Goal: Transaction & Acquisition: Book appointment/travel/reservation

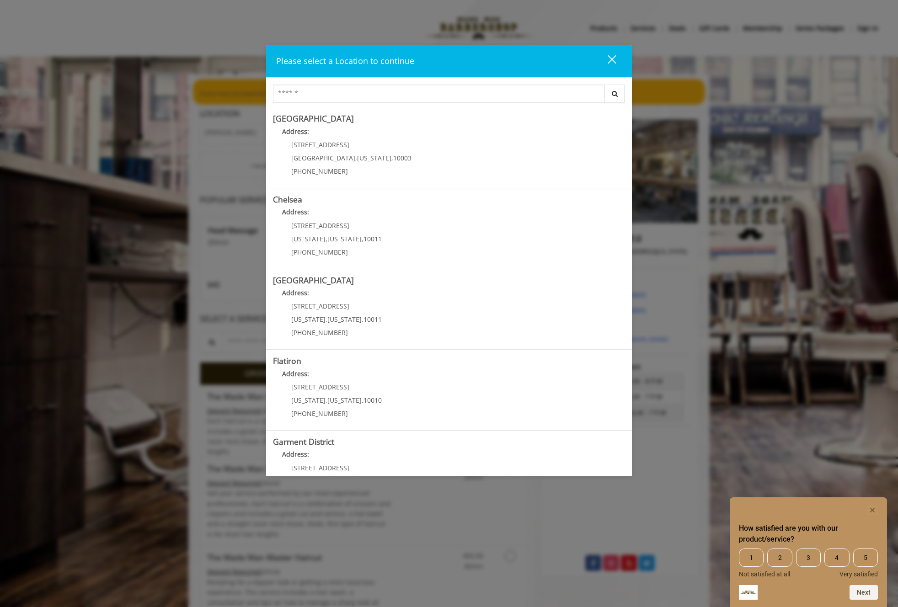
click at [605, 59] on div "close" at bounding box center [606, 61] width 18 height 14
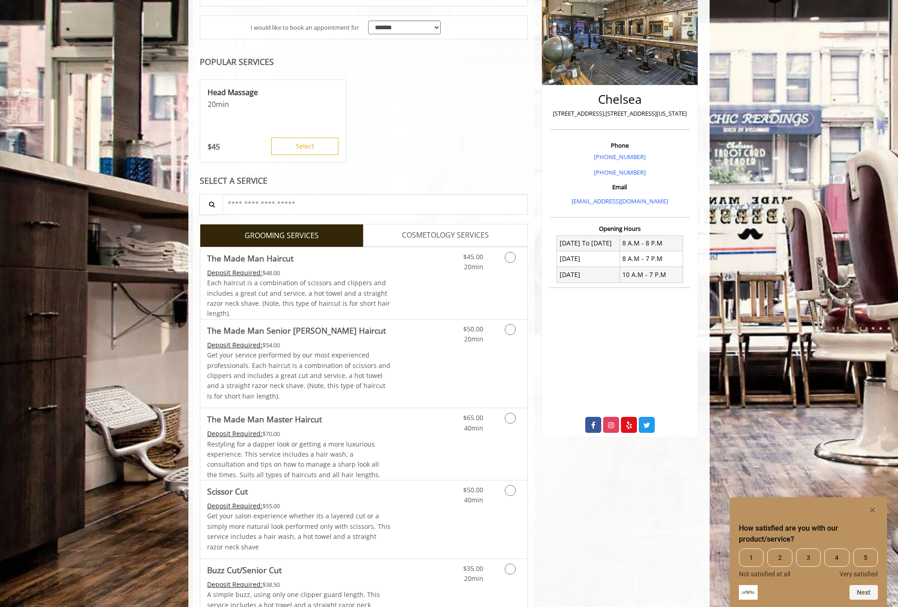
scroll to position [165, 0]
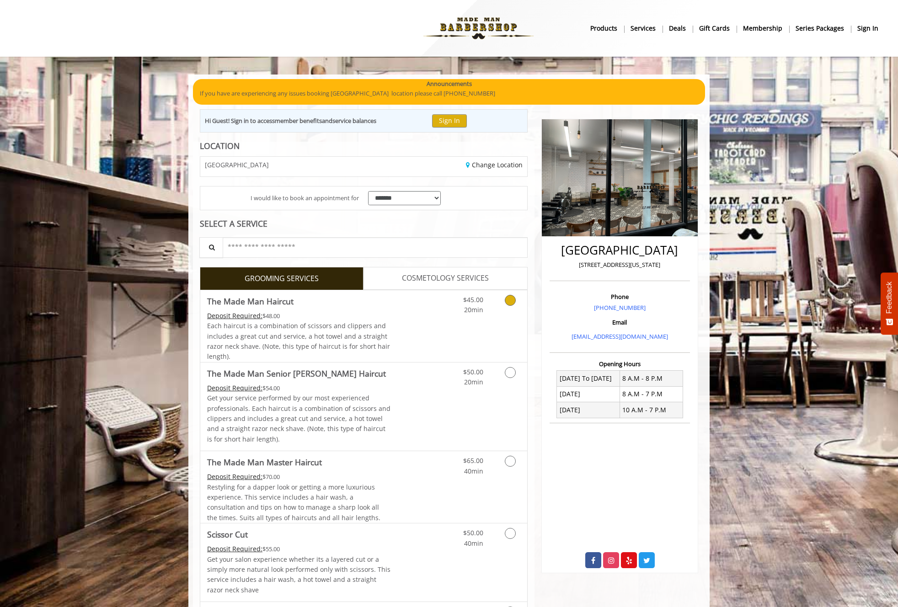
click at [408, 317] on link "Discounted Price" at bounding box center [418, 326] width 54 height 72
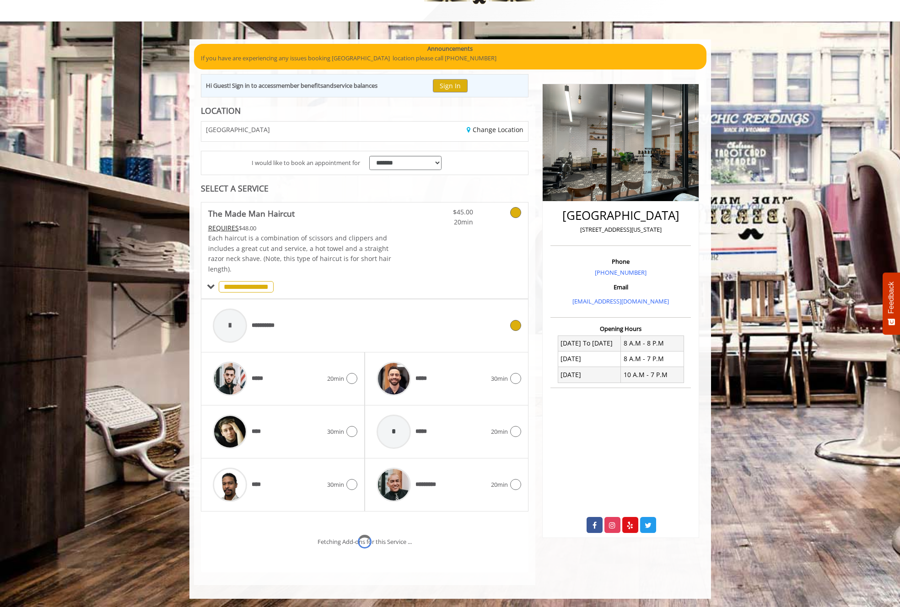
scroll to position [74, 0]
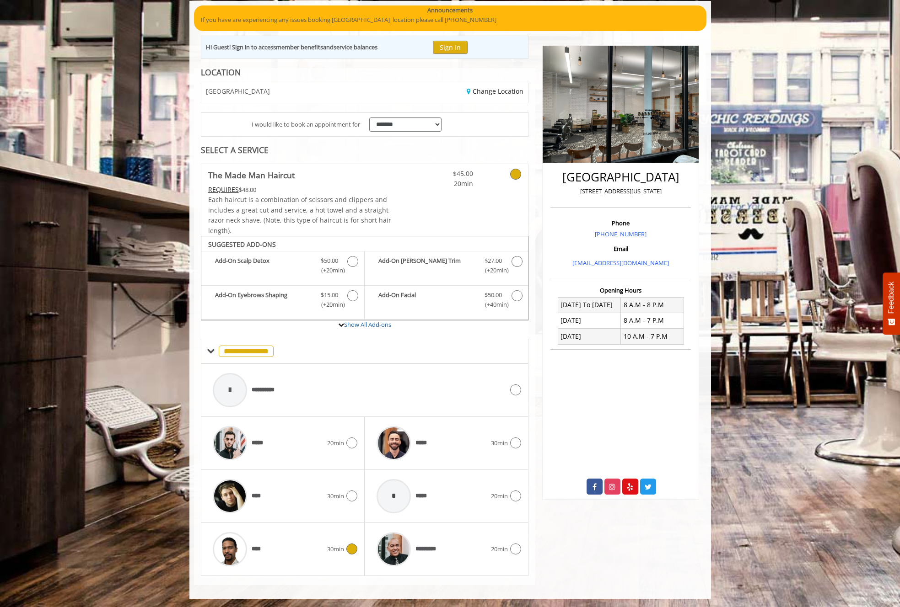
click at [336, 558] on div "**** 30min" at bounding box center [282, 549] width 149 height 43
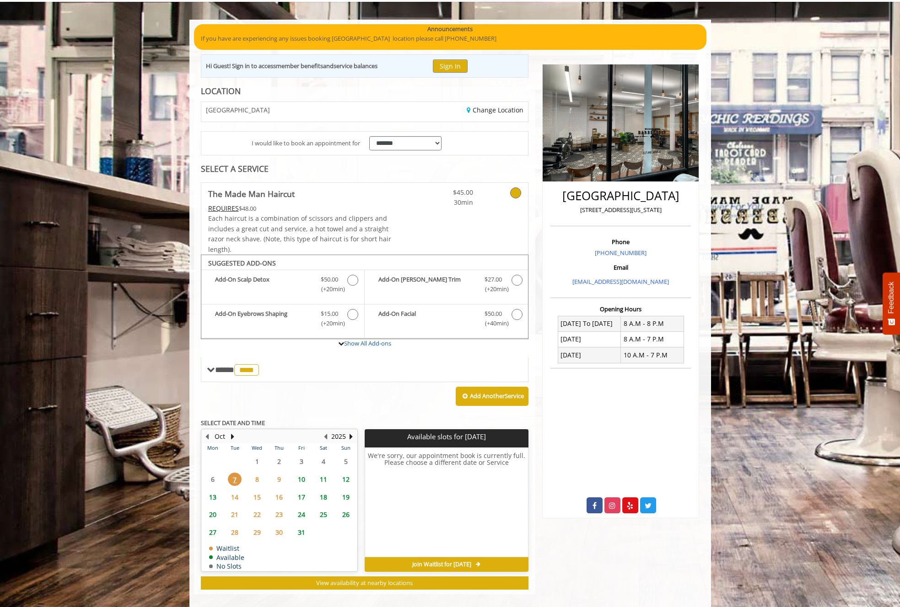
scroll to position [64, 0]
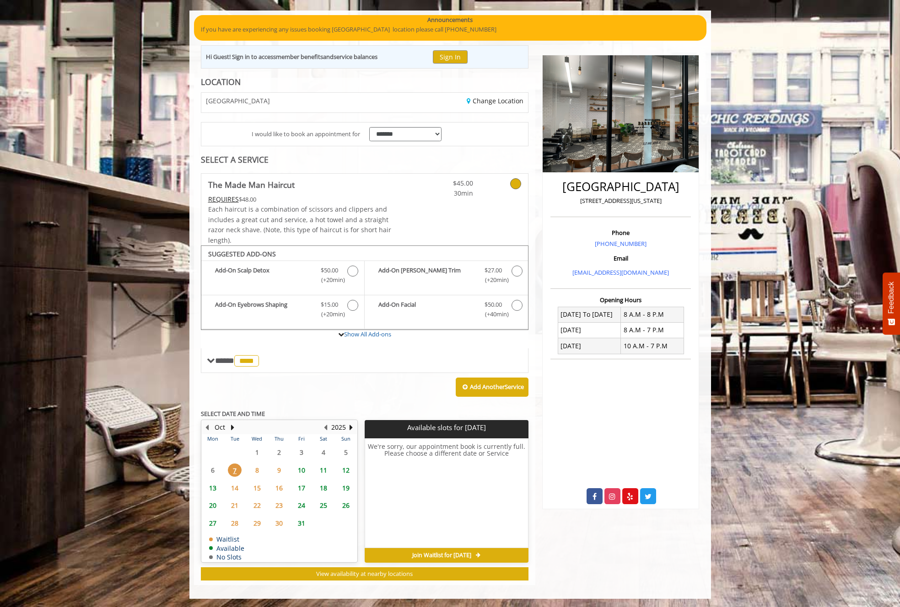
click at [257, 469] on span "8" at bounding box center [257, 470] width 14 height 13
click at [275, 466] on span "9" at bounding box center [279, 470] width 14 height 13
click at [301, 469] on span "10" at bounding box center [302, 470] width 14 height 13
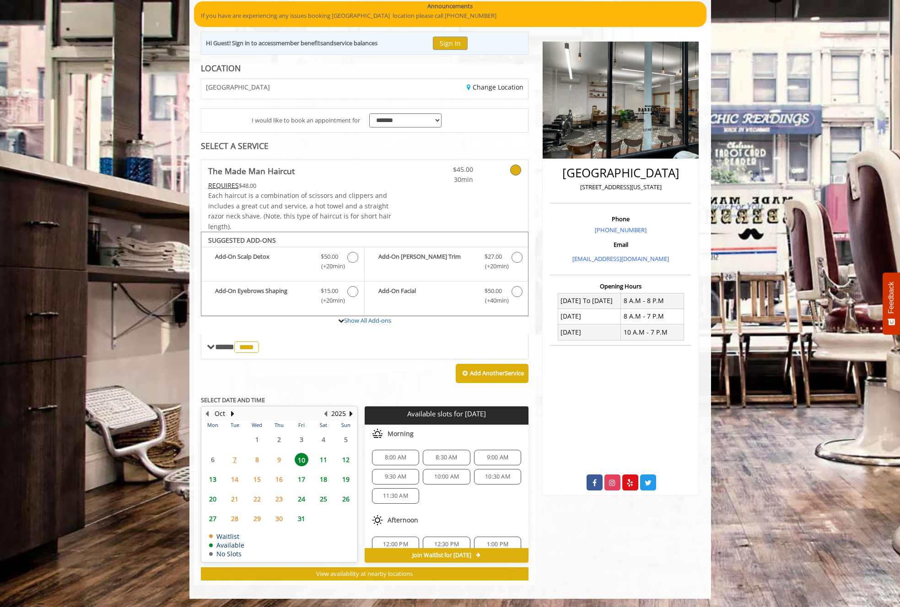
scroll to position [0, 0]
click at [393, 459] on span "8:00 AM" at bounding box center [395, 458] width 21 height 7
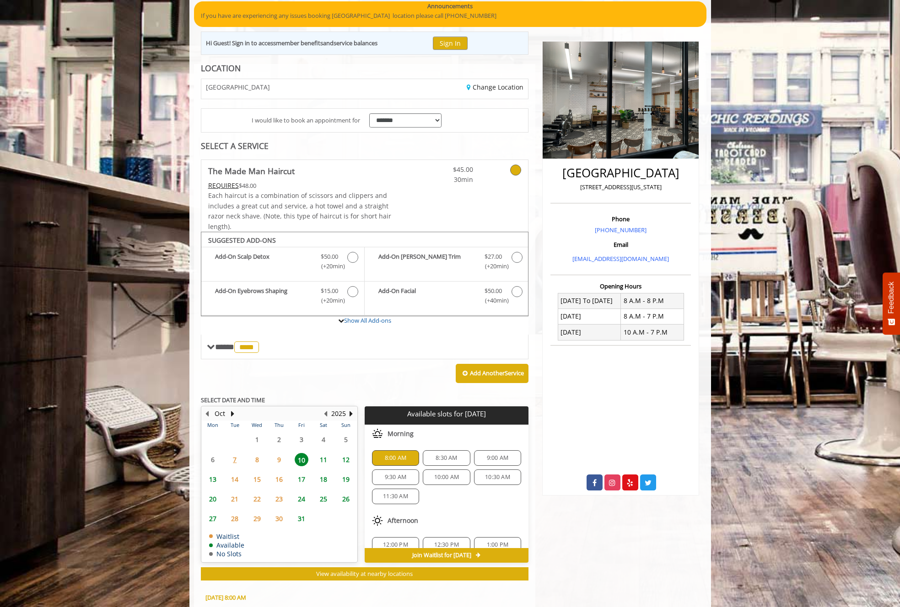
scroll to position [243, 0]
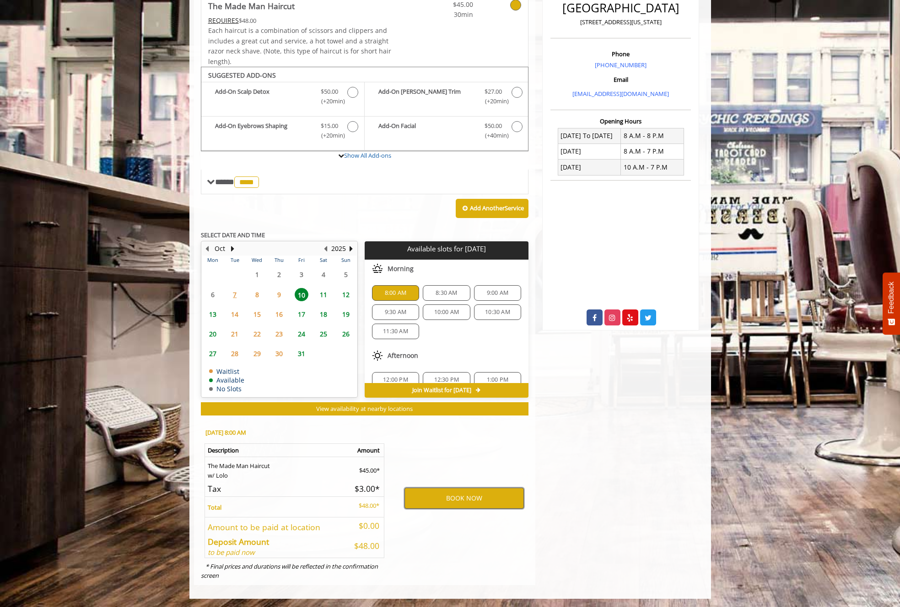
click at [449, 502] on button "BOOK NOW" at bounding box center [463, 498] width 119 height 21
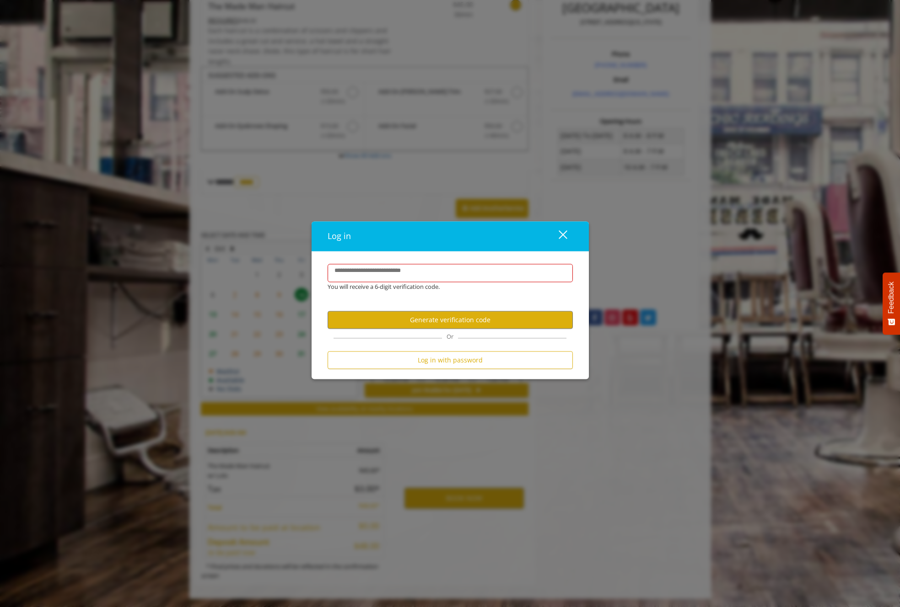
click at [562, 235] on div "close dialog" at bounding box center [562, 234] width 9 height 9
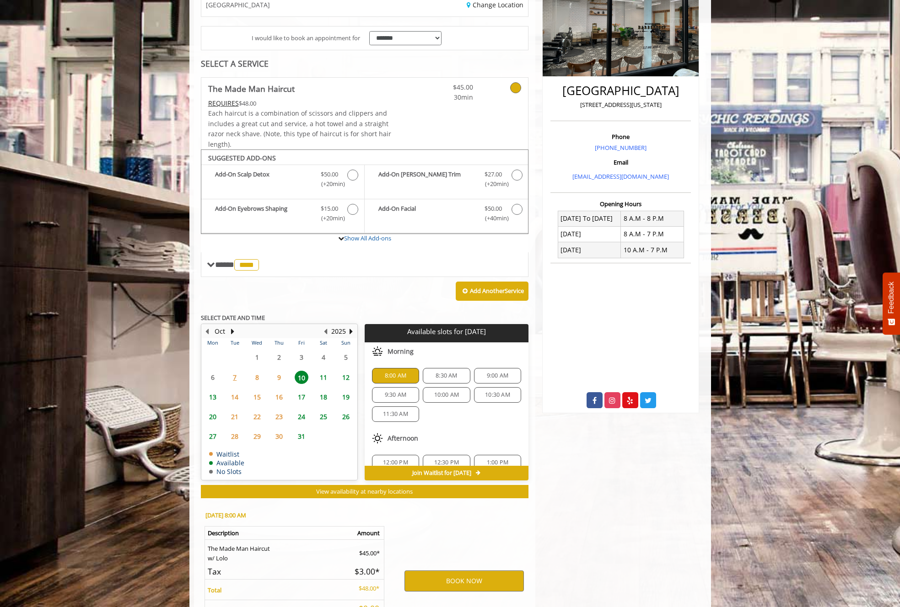
scroll to position [55, 0]
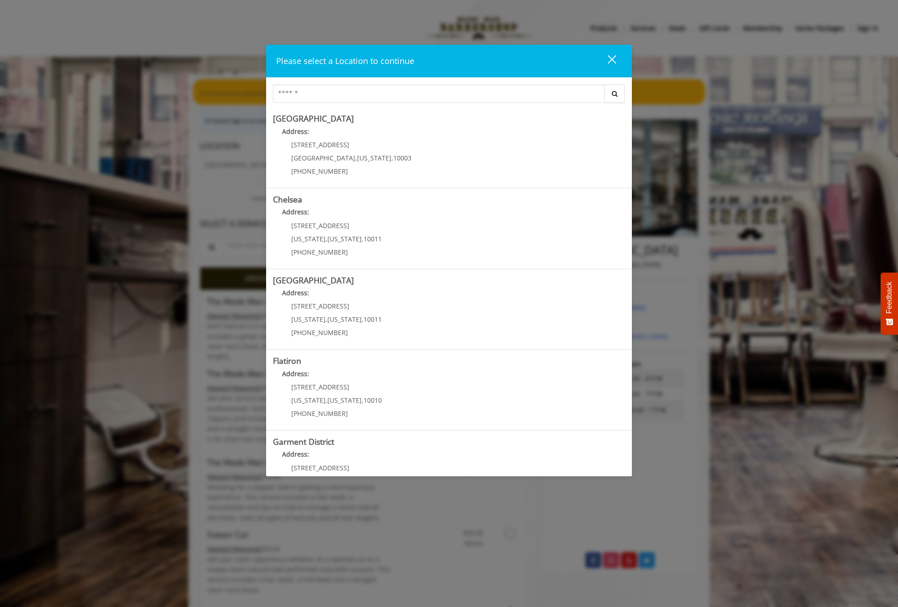
click at [613, 59] on div "close dialog" at bounding box center [612, 59] width 9 height 9
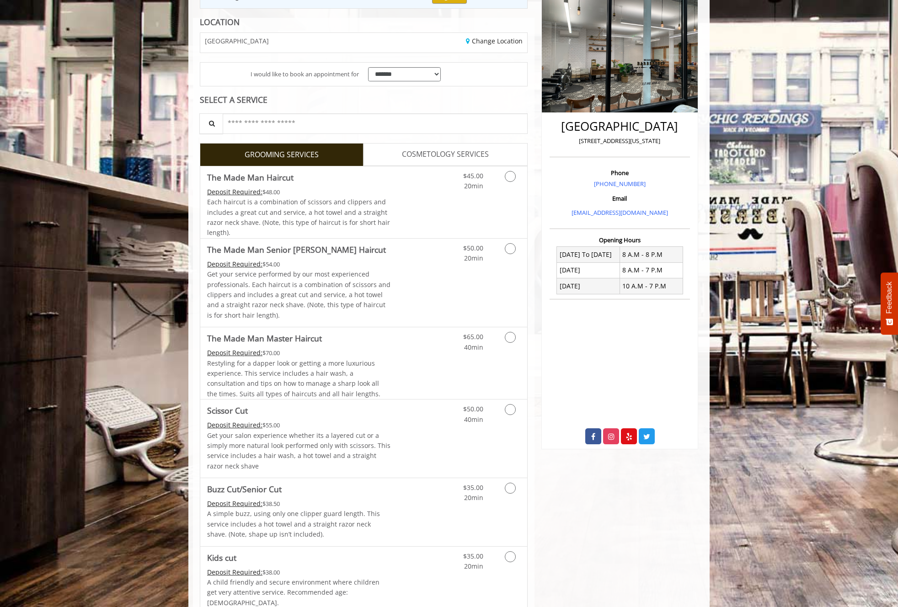
scroll to position [165, 0]
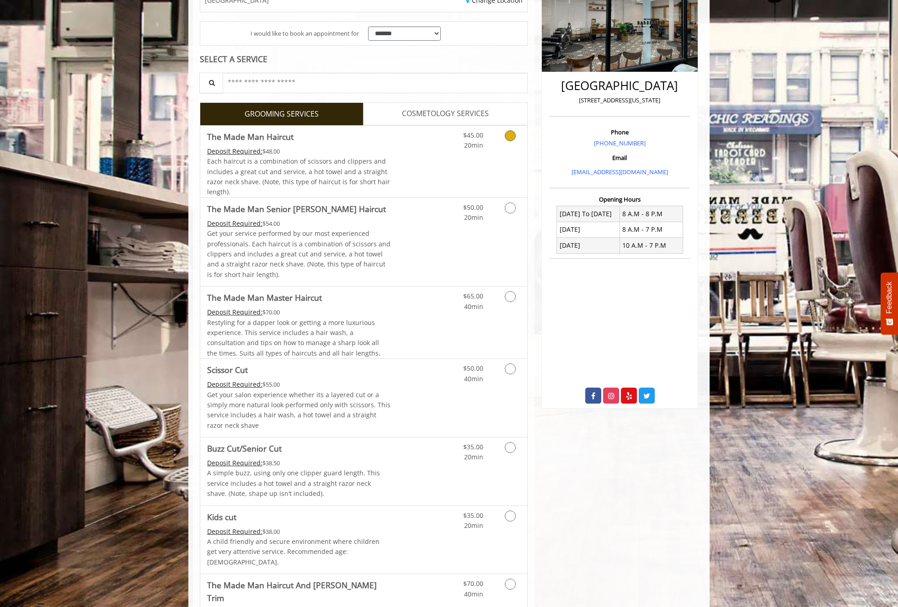
click at [438, 161] on link "Discounted Price" at bounding box center [418, 162] width 54 height 72
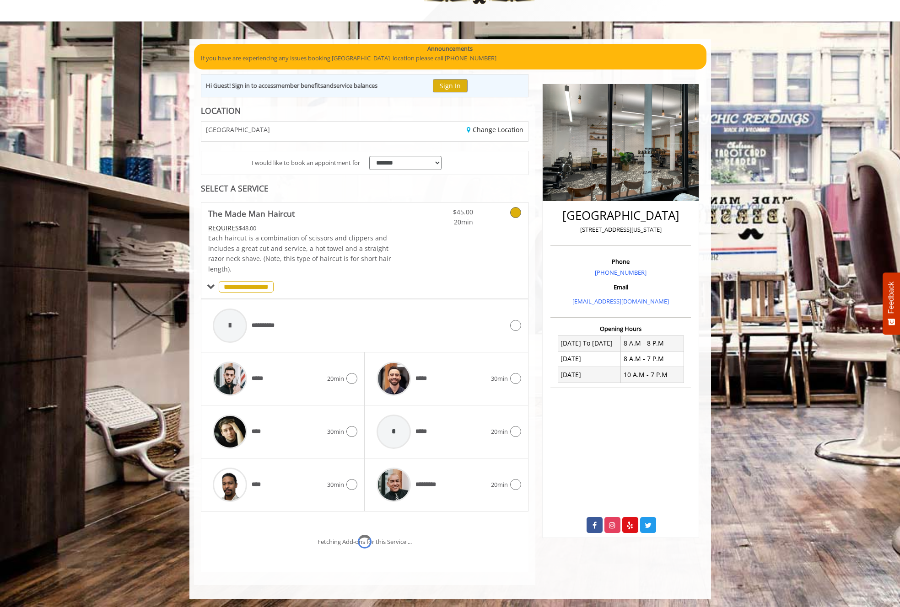
scroll to position [74, 0]
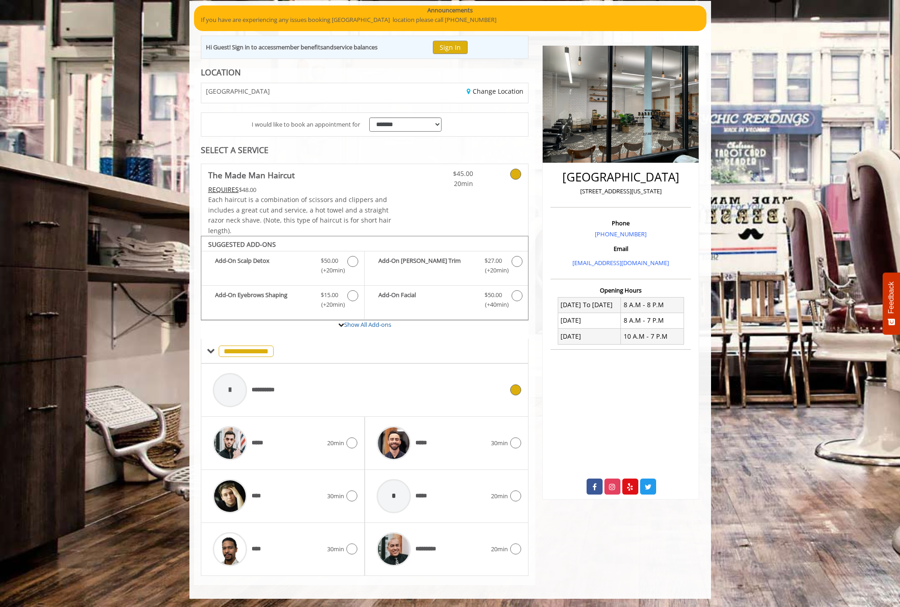
click at [391, 384] on div "**********" at bounding box center [358, 390] width 300 height 43
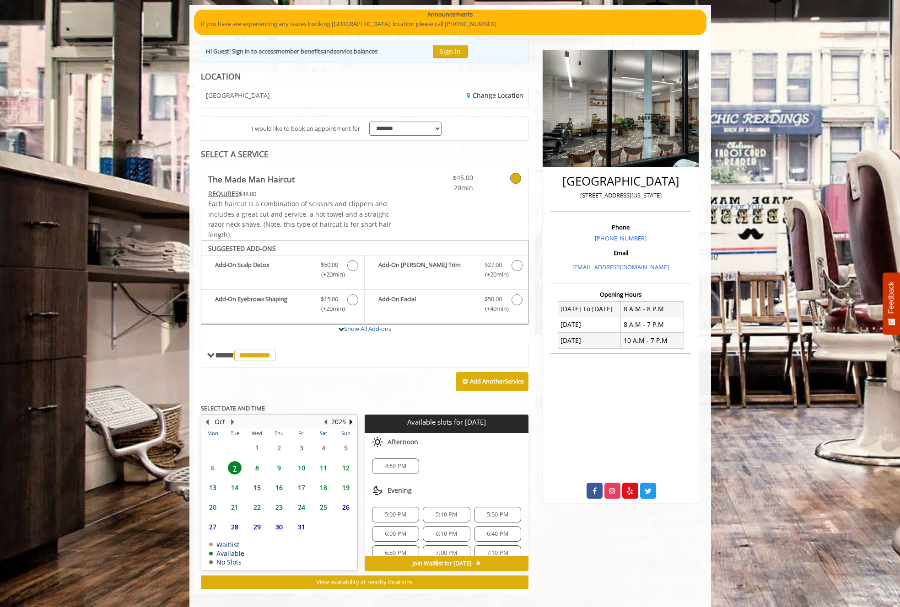
scroll to position [78, 0]
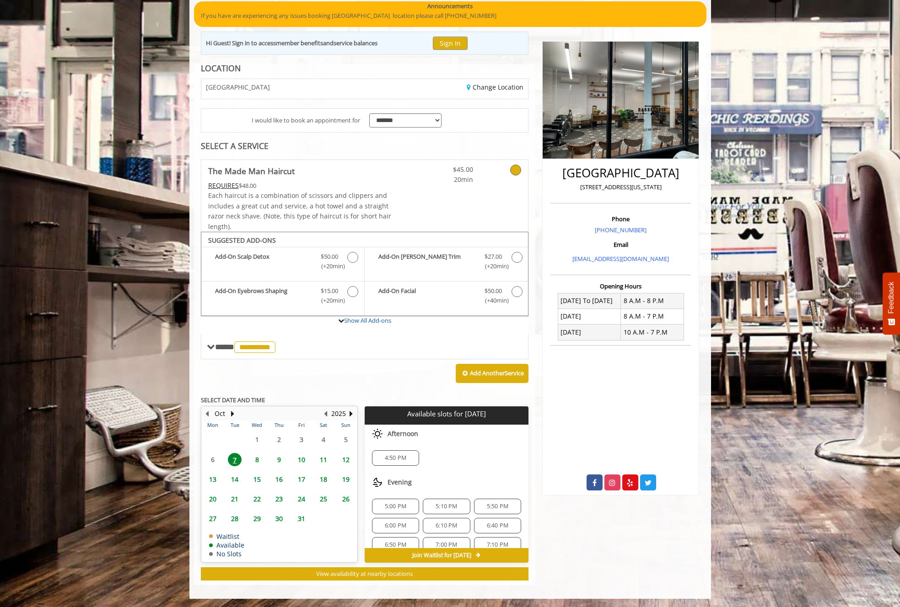
click at [277, 455] on span "9" at bounding box center [279, 459] width 14 height 13
click at [258, 458] on span "8" at bounding box center [257, 459] width 14 height 13
click at [280, 460] on span "9" at bounding box center [279, 459] width 14 height 13
click at [400, 456] on span "8:00 AM" at bounding box center [395, 458] width 21 height 7
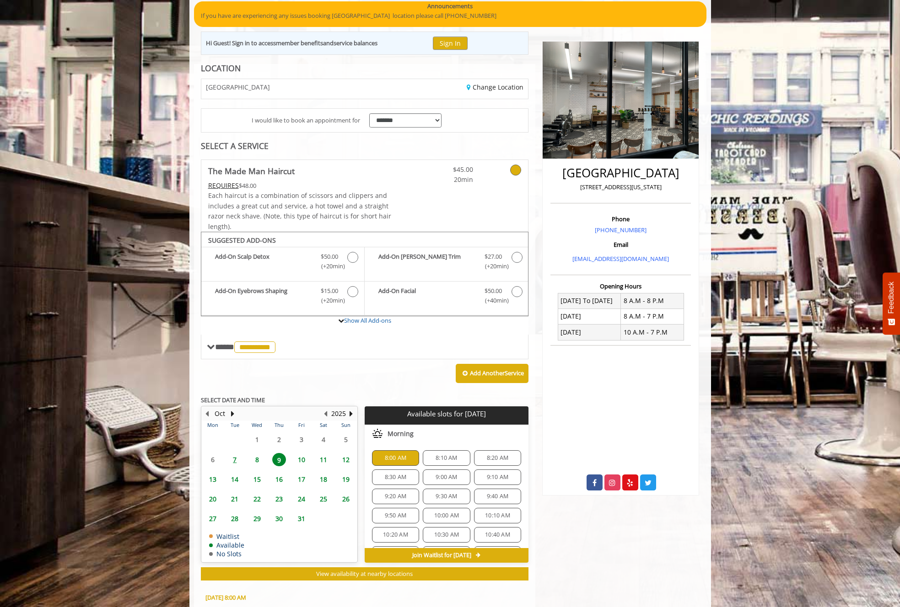
scroll to position [243, 0]
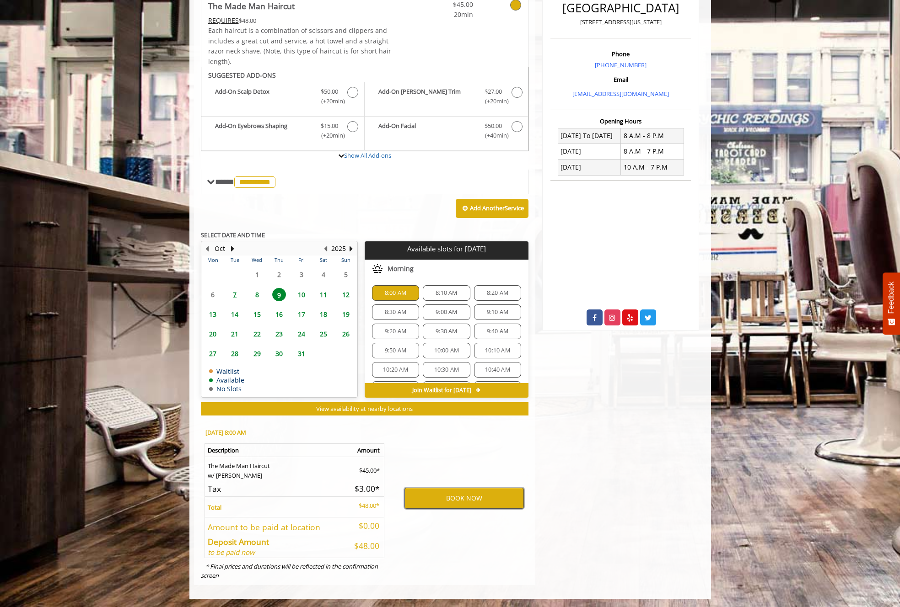
click at [465, 499] on button "BOOK NOW" at bounding box center [463, 498] width 119 height 21
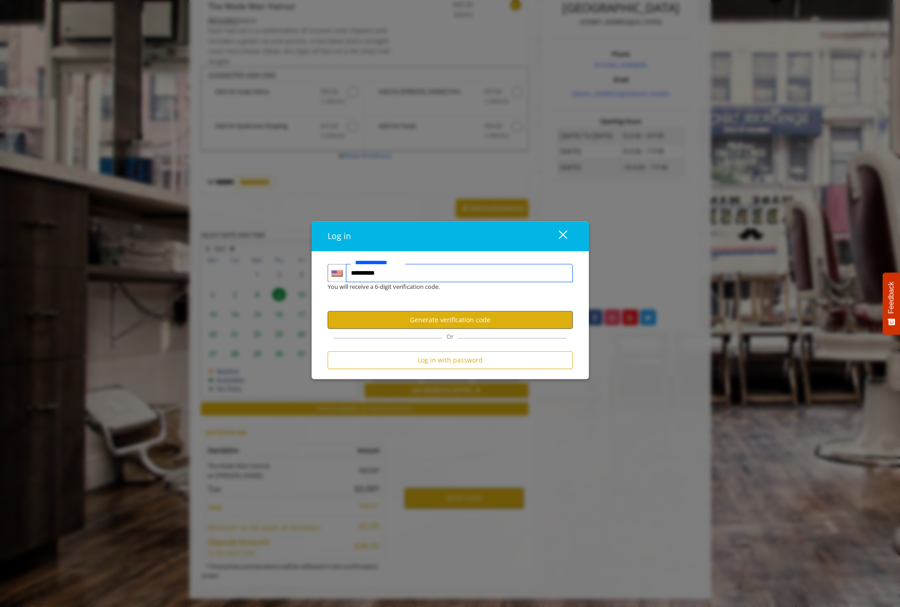
type input "**********"
click at [461, 323] on button "Generate verification code" at bounding box center [449, 320] width 245 height 18
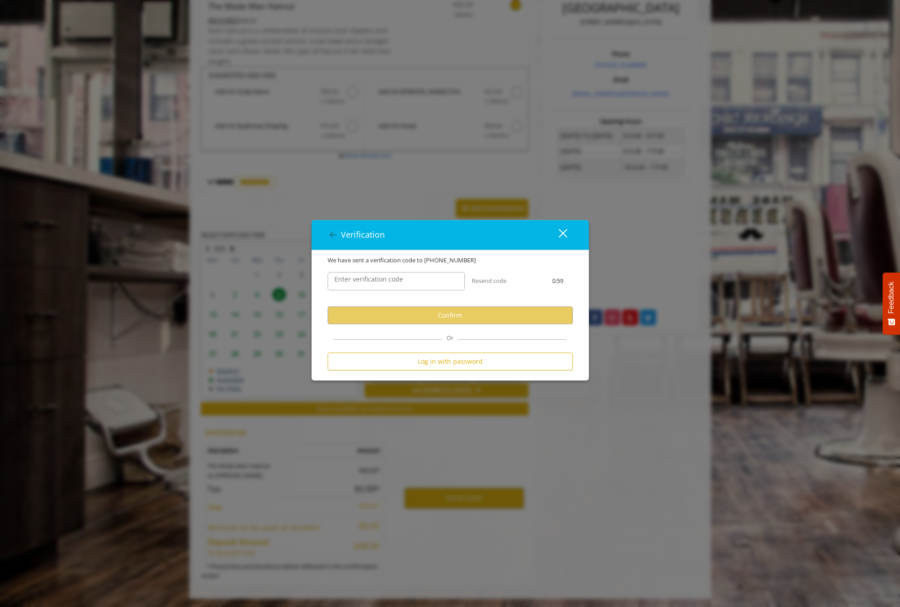
click at [371, 276] on label "Enter verification code" at bounding box center [369, 279] width 78 height 10
click at [371, 276] on input "Enter verification code" at bounding box center [395, 281] width 137 height 18
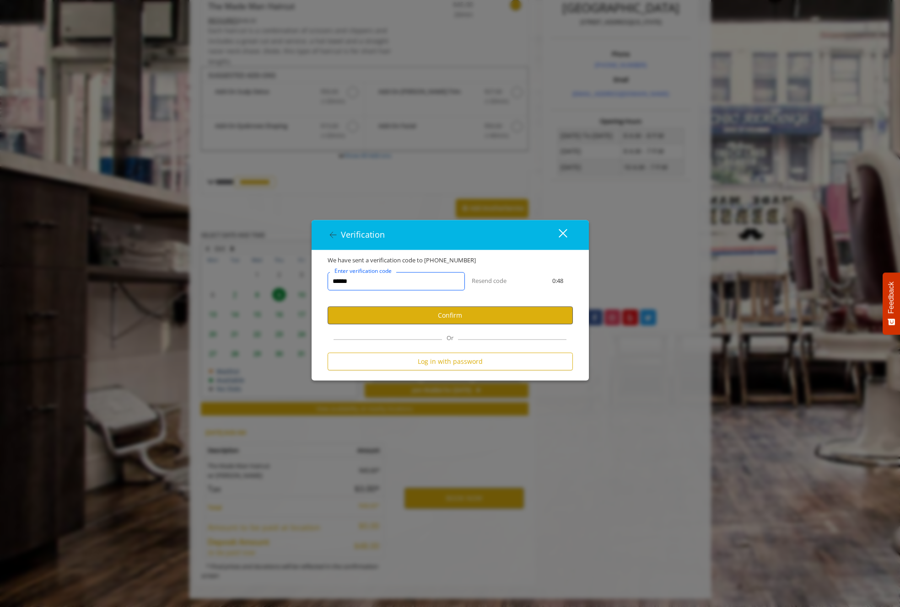
type input "******"
click at [411, 318] on button "Confirm" at bounding box center [449, 315] width 245 height 18
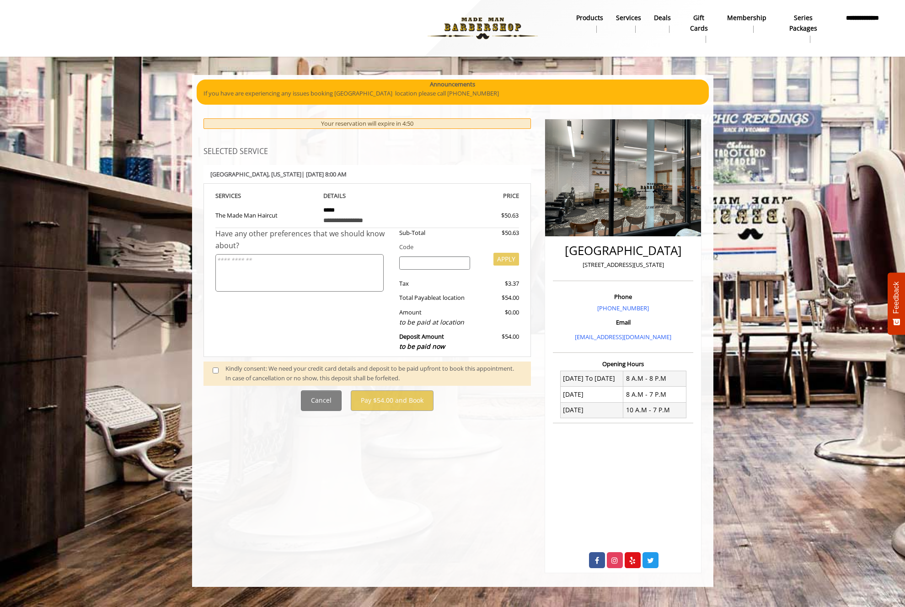
click at [212, 370] on span at bounding box center [219, 373] width 27 height 19
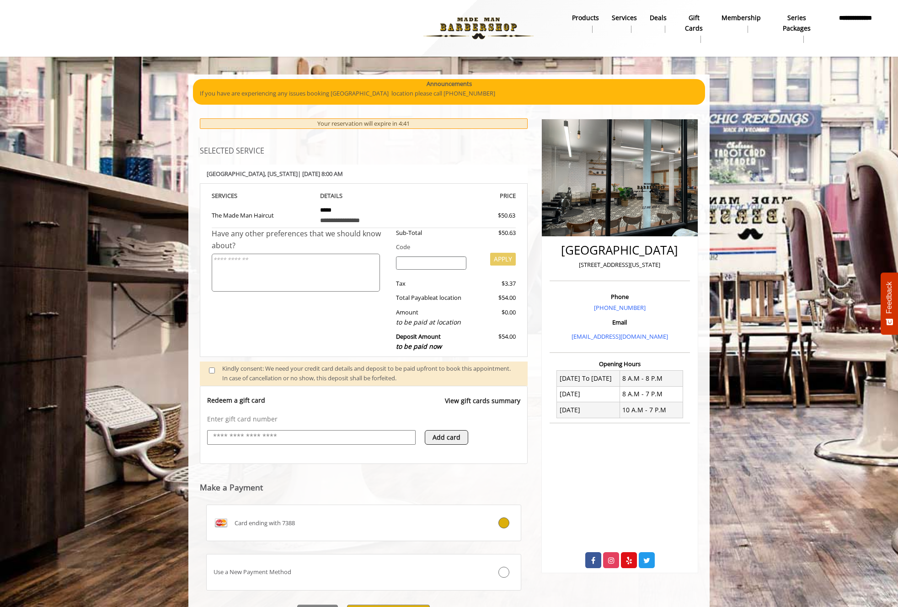
click at [246, 440] on input "text" at bounding box center [311, 437] width 198 height 11
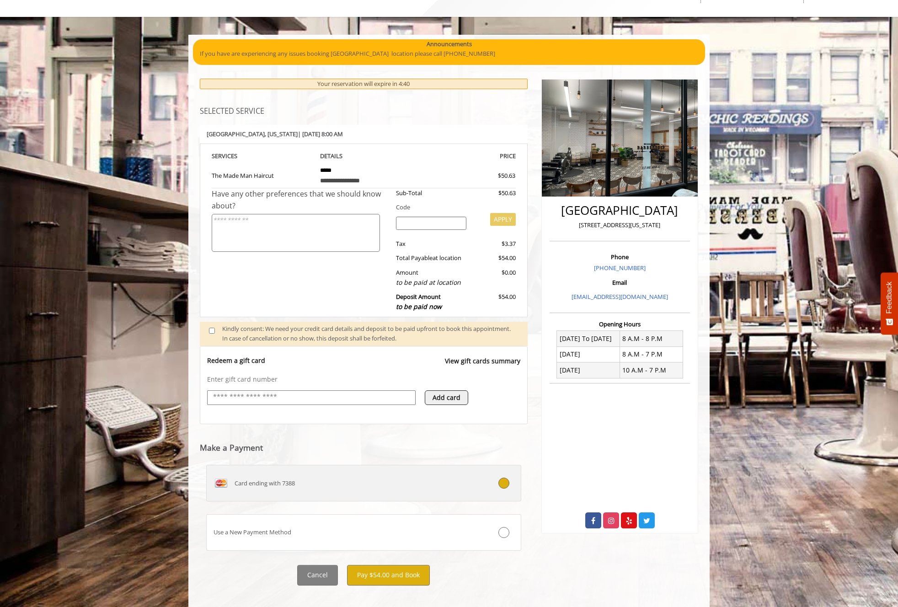
scroll to position [50, 0]
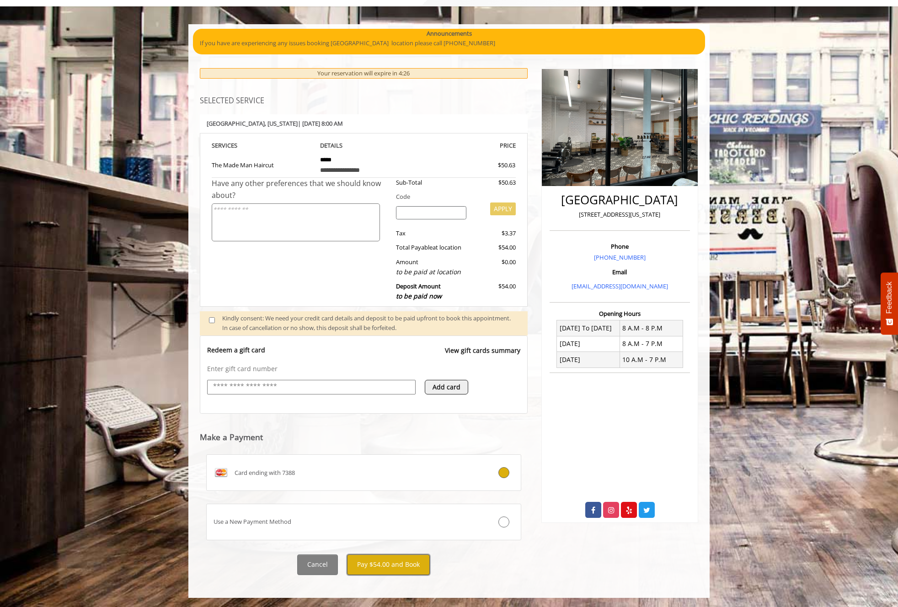
click at [386, 566] on button "Pay $54.00 and Book" at bounding box center [388, 565] width 83 height 21
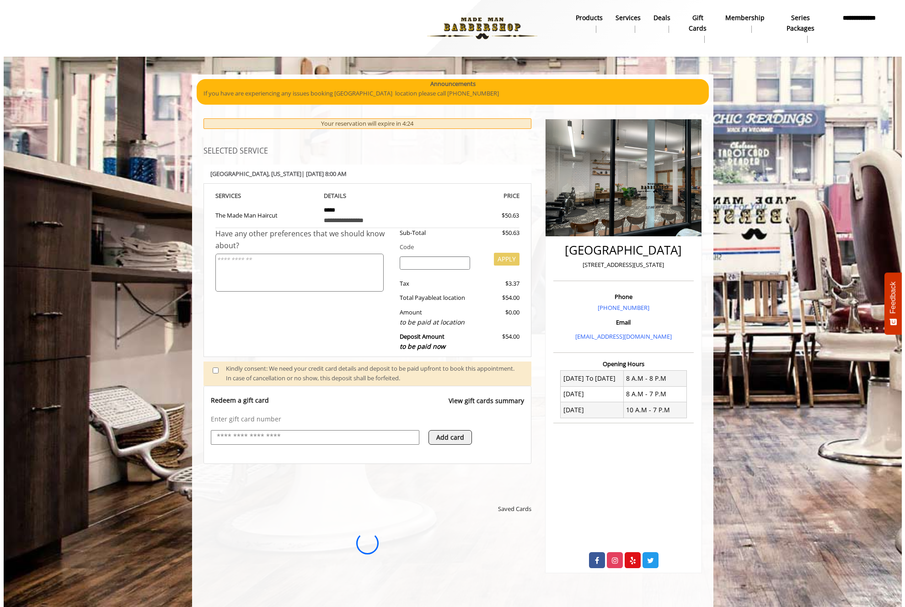
scroll to position [0, 0]
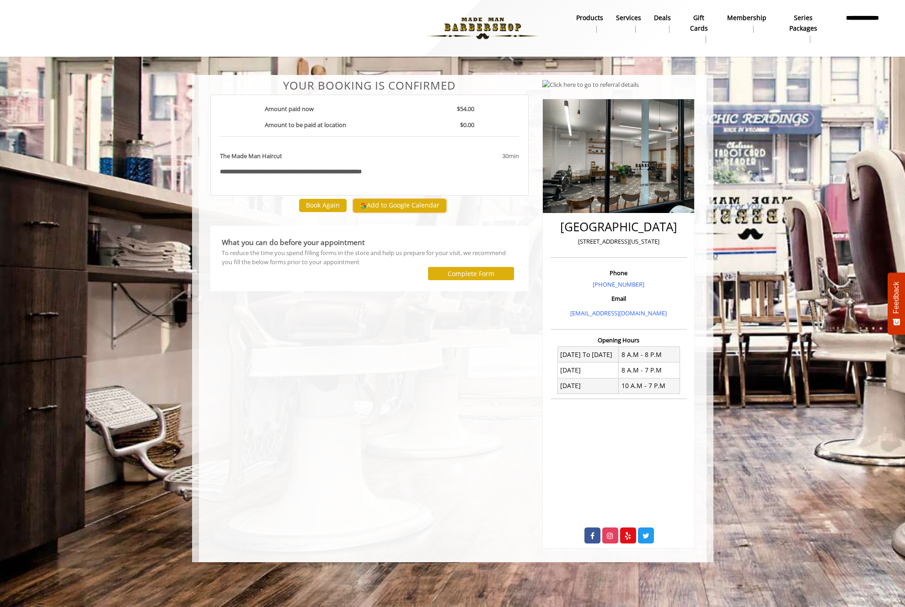
click at [391, 204] on button "Add to Google Calendar" at bounding box center [399, 206] width 93 height 14
